Goal: Task Accomplishment & Management: Manage account settings

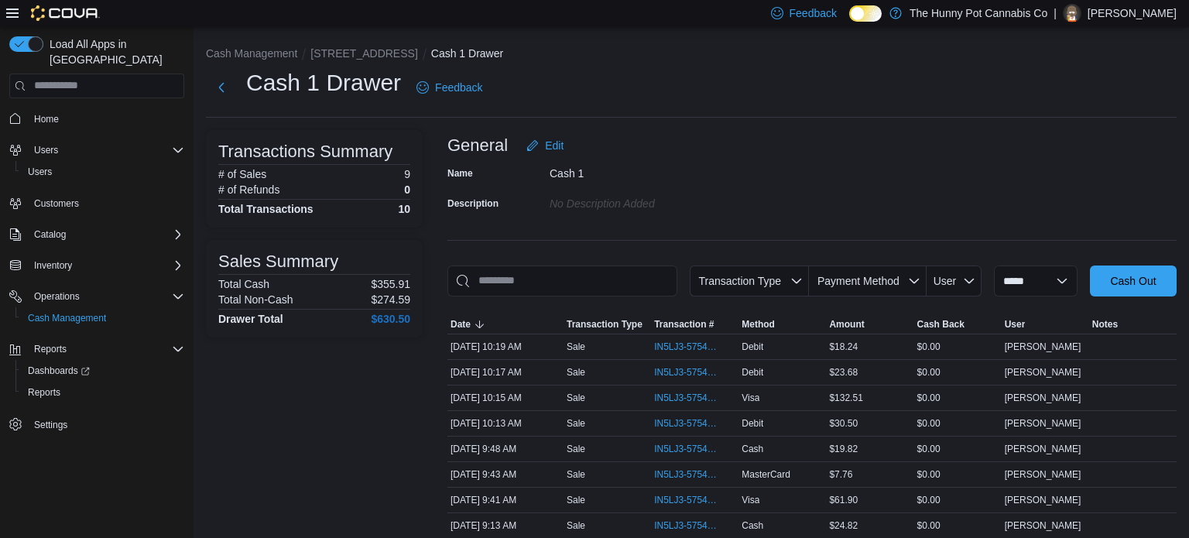
click at [1119, 10] on div "| Abu Dauda" at bounding box center [1114, 13] width 123 height 19
click at [1069, 149] on span "Sign Out" at bounding box center [1076, 146] width 42 height 15
